Goal: Entertainment & Leisure: Browse casually

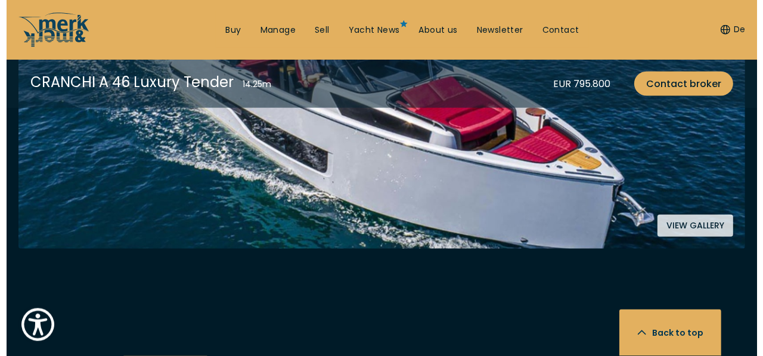
scroll to position [315, 0]
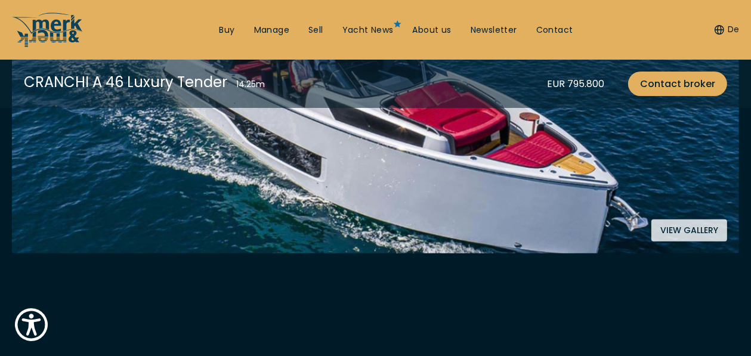
click at [678, 242] on button "View gallery" at bounding box center [689, 230] width 76 height 22
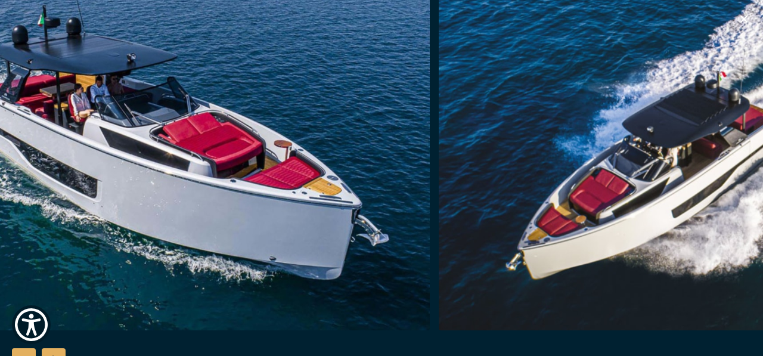
click at [439, 211] on img "button" at bounding box center [723, 140] width 568 height 382
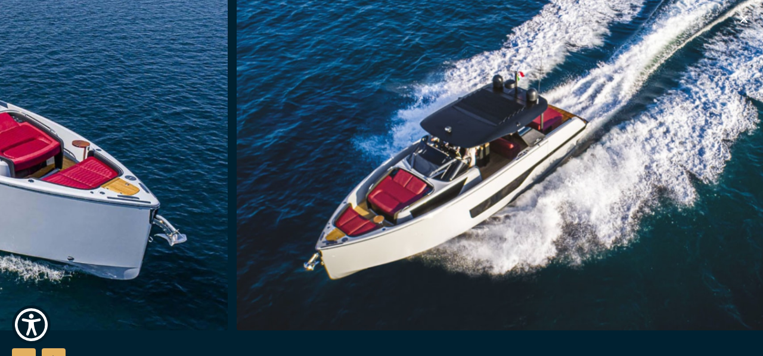
click at [366, 195] on img "button" at bounding box center [521, 140] width 568 height 382
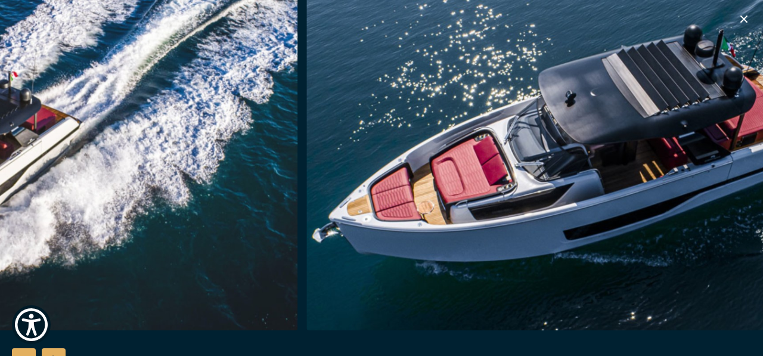
click at [525, 191] on img "button" at bounding box center [591, 140] width 568 height 382
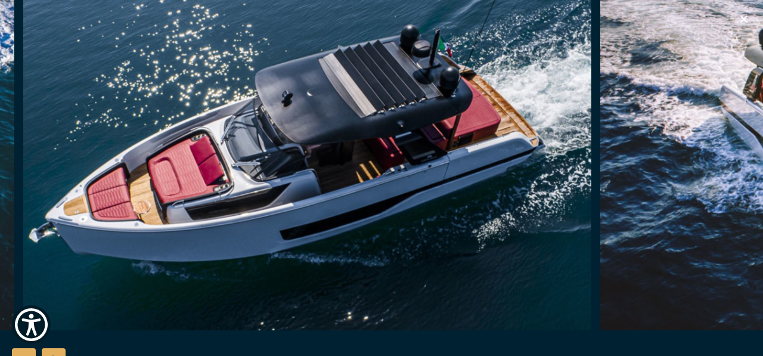
click at [522, 190] on img "button" at bounding box center [307, 140] width 568 height 382
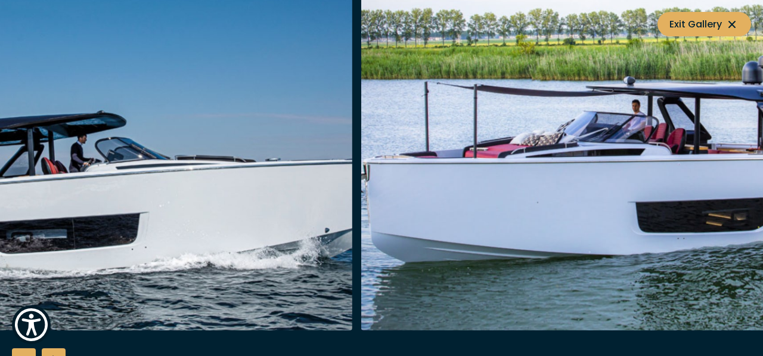
click at [197, 185] on img "button" at bounding box center [68, 140] width 568 height 382
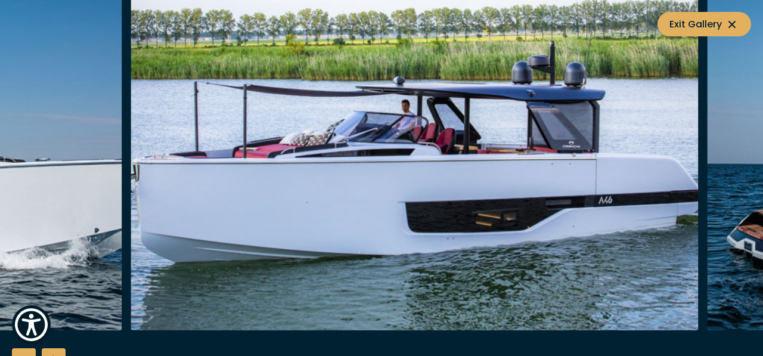
click at [447, 171] on img "button" at bounding box center [415, 140] width 568 height 382
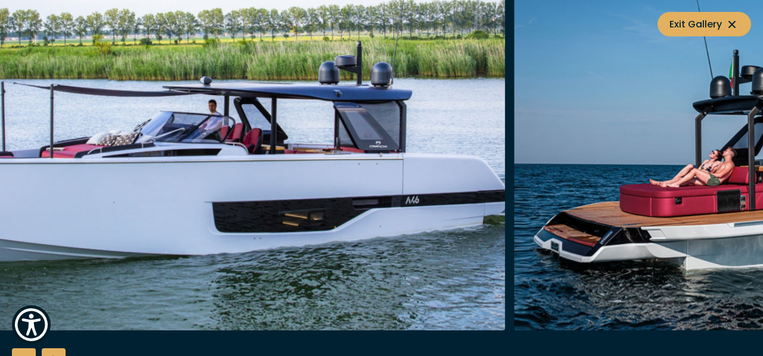
click at [390, 209] on img "button" at bounding box center [221, 140] width 568 height 382
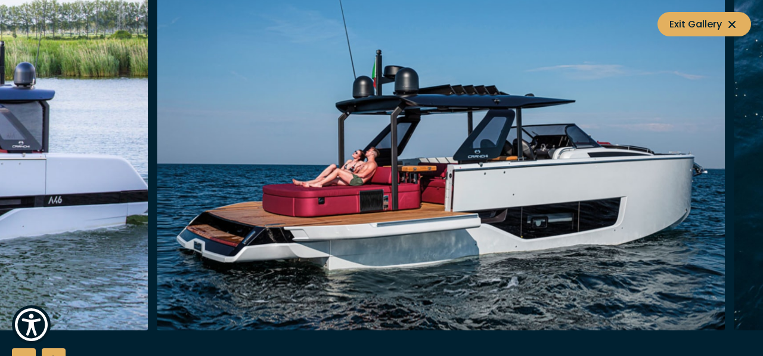
click at [354, 228] on img "button" at bounding box center [441, 140] width 568 height 382
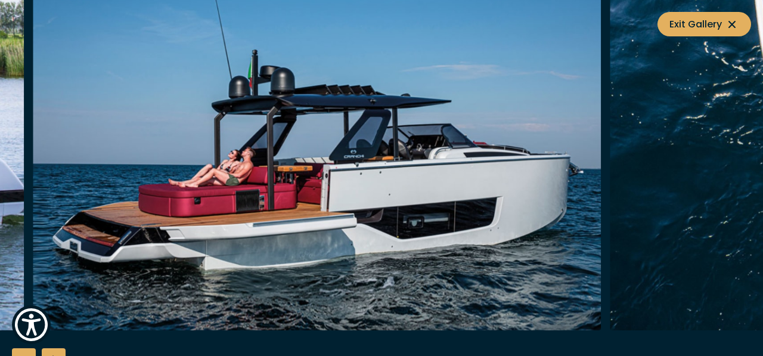
click at [177, 239] on img "button" at bounding box center [317, 140] width 568 height 382
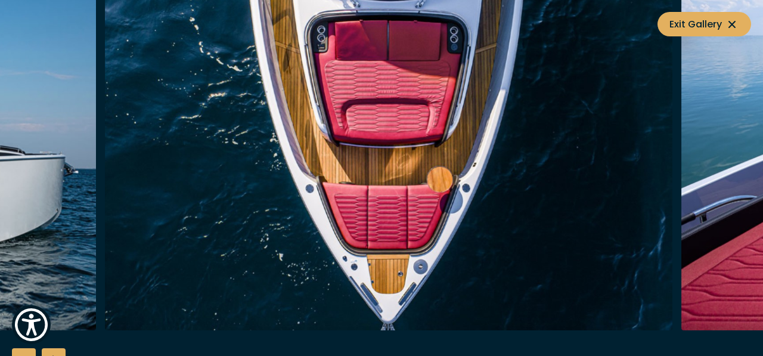
click at [178, 248] on img "button" at bounding box center [389, 140] width 568 height 382
